Goal: Information Seeking & Learning: Learn about a topic

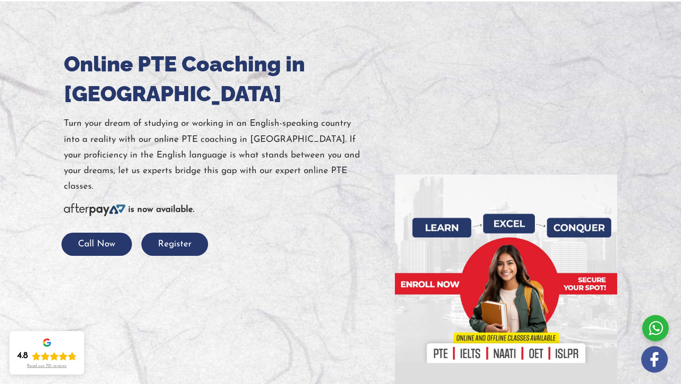
scroll to position [78, 0]
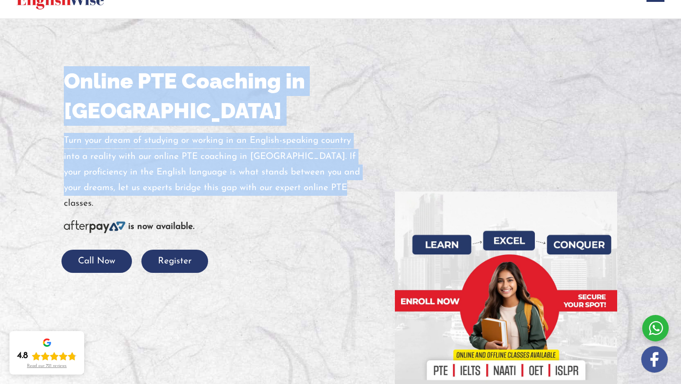
drag, startPoint x: 66, startPoint y: 78, endPoint x: 315, endPoint y: 186, distance: 271.7
click at [315, 191] on div "Online PTE Coaching in [GEOGRAPHIC_DATA] Turn your dream of studying or working…" at bounding box center [222, 169] width 317 height 207
copy div "Online PTE Coaching in [GEOGRAPHIC_DATA] Turn your dream of studying or working…"
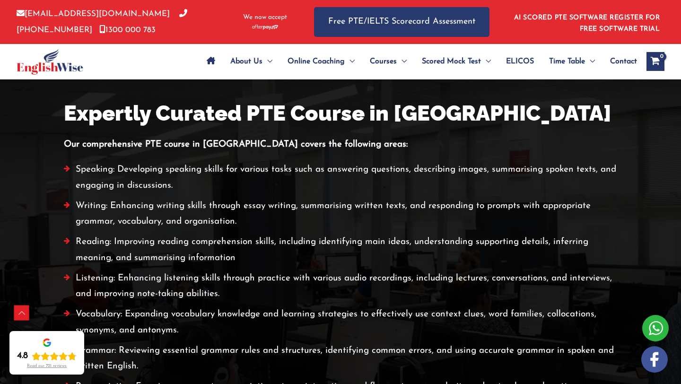
scroll to position [2109, 0]
